Goal: Check status

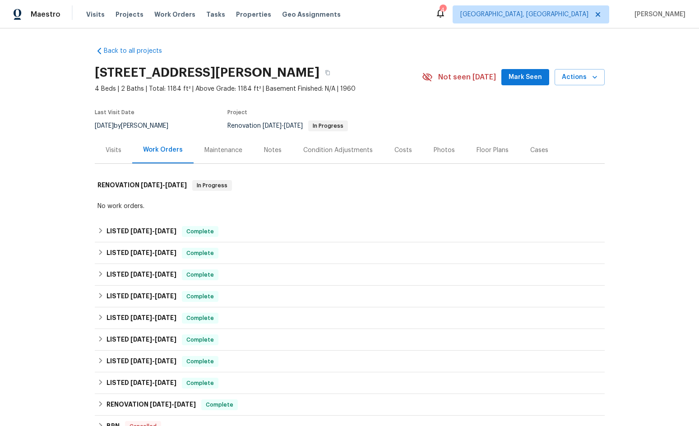
click at [110, 148] on div "Visits" at bounding box center [114, 150] width 16 height 9
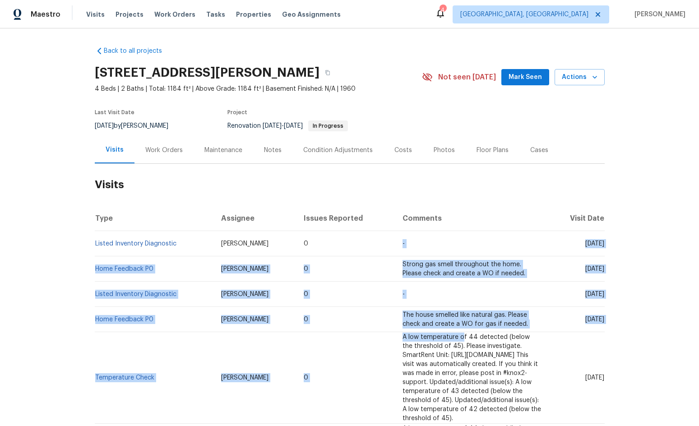
drag, startPoint x: 306, startPoint y: 235, endPoint x: 394, endPoint y: 334, distance: 132.9
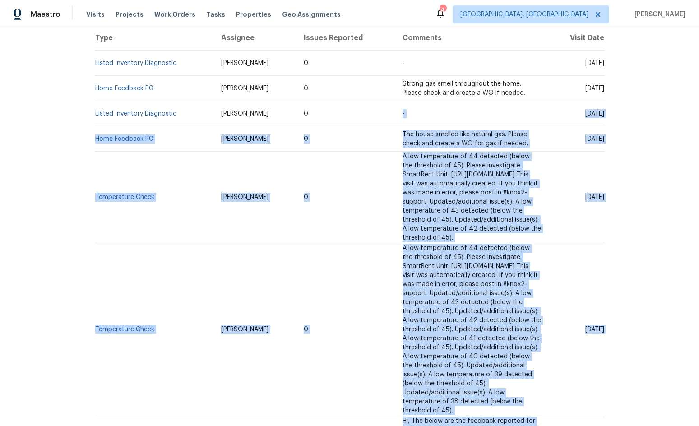
scroll to position [165, 0]
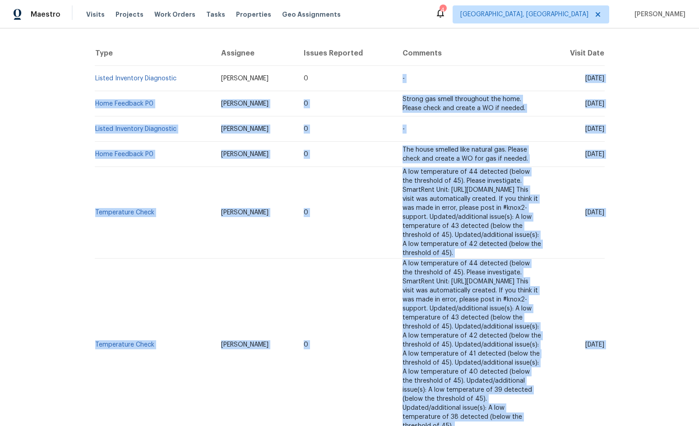
drag, startPoint x: 425, startPoint y: 341, endPoint x: 290, endPoint y: 61, distance: 310.9
click at [290, 61] on table "Type Assignee Issues Reported Comments Visit Date Listed Inventory Diagnostic […" at bounding box center [350, 430] width 510 height 778
click at [434, 260] on span "A low temperature of 44 detected (below the threshold of 45). Please investigat…" at bounding box center [471, 344] width 139 height 169
click at [485, 225] on span "A low temperature of 44 detected (below the threshold of 45). Please investigat…" at bounding box center [471, 213] width 139 height 88
click at [464, 189] on span "A low temperature of 44 detected (below the threshold of 45). Please investigat…" at bounding box center [471, 213] width 139 height 88
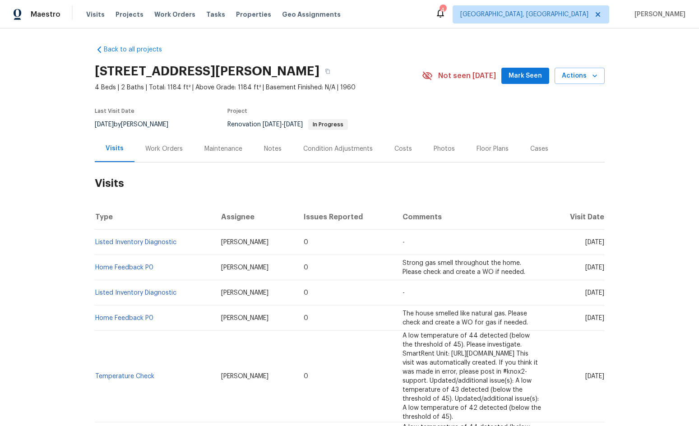
scroll to position [0, 0]
